Goal: Find specific page/section: Find specific page/section

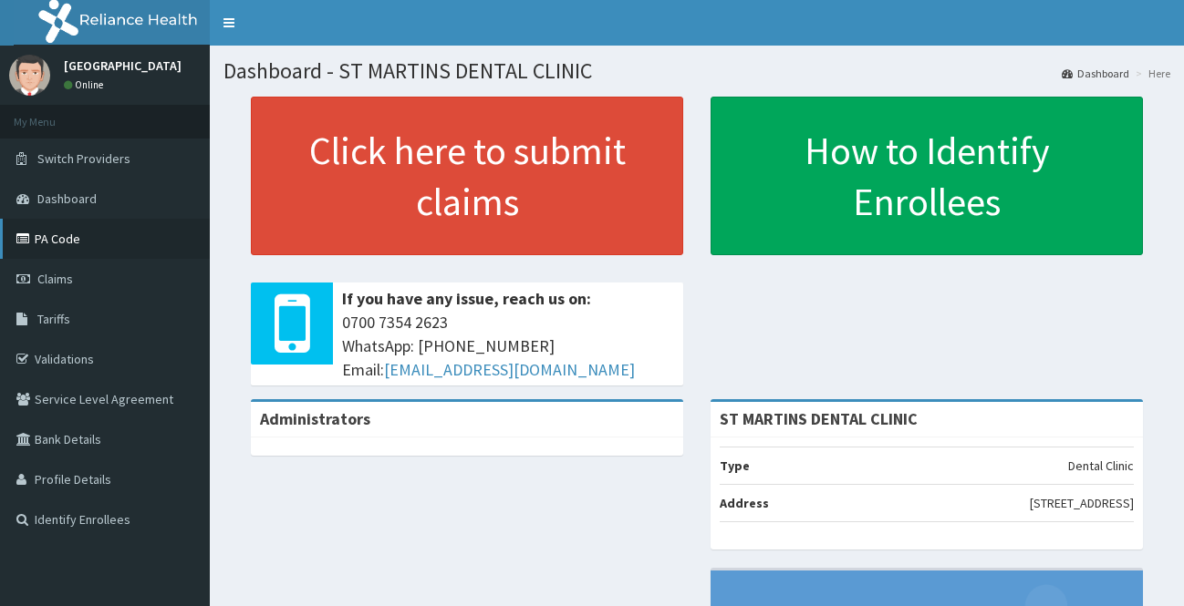
click at [58, 239] on link "PA Code" at bounding box center [105, 239] width 210 height 40
